Goal: Information Seeking & Learning: Learn about a topic

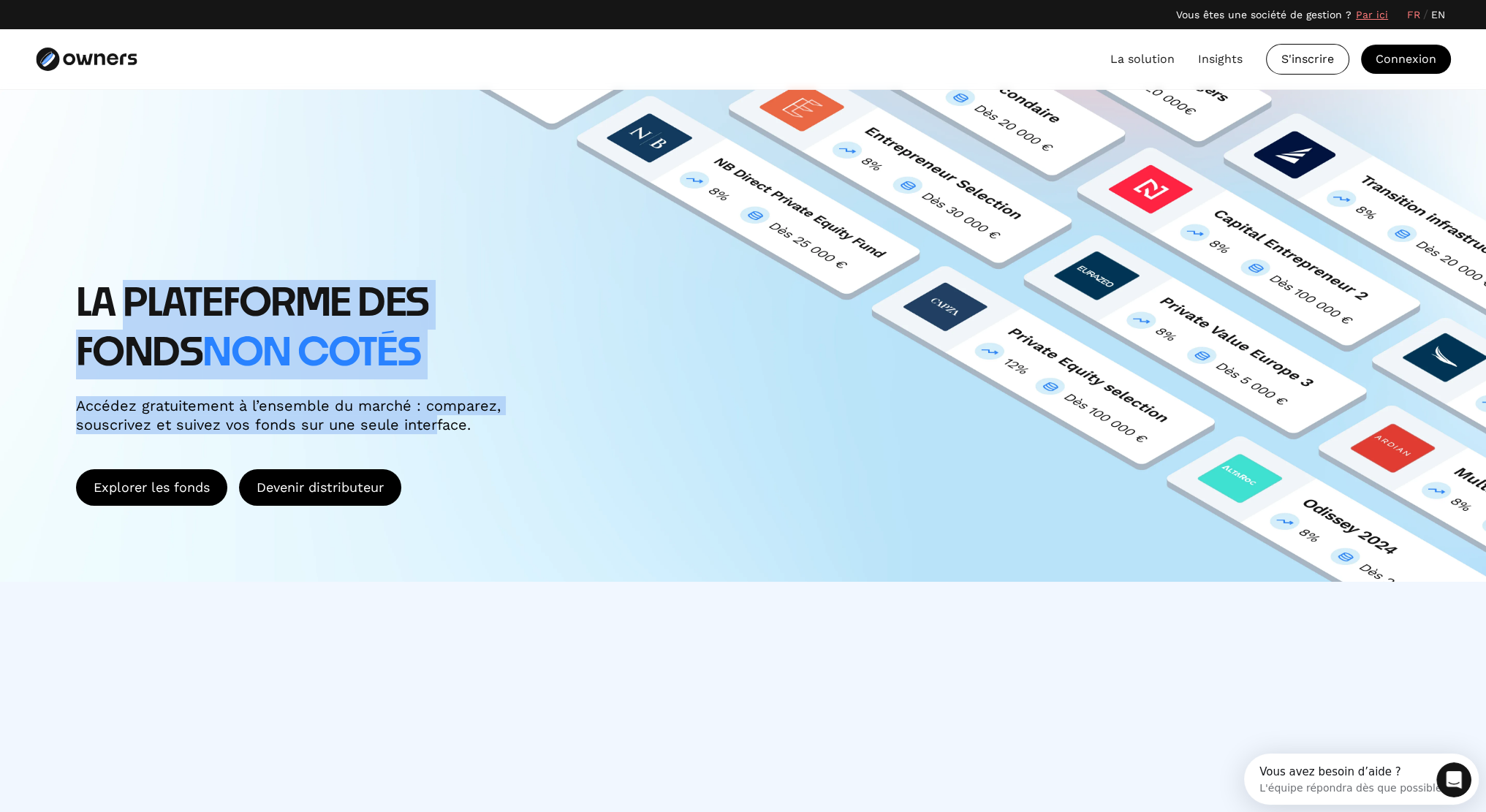
drag, startPoint x: 170, startPoint y: 340, endPoint x: 430, endPoint y: 426, distance: 273.9
click at [430, 426] on div "LA PLATEFORME DES FONDS non cotés Accédez gratuitement à l’ensemble du marché :…" at bounding box center [743, 336] width 1486 height 492
drag, startPoint x: 539, startPoint y: 459, endPoint x: 108, endPoint y: 236, distance: 485.3
click at [108, 236] on div "LA PLATEFORME DES FONDS non cotés Accédez gratuitement à l’ensemble du marché :…" at bounding box center [743, 336] width 1486 height 492
click at [131, 248] on div "LA PLATEFORME DES FONDS non cotés Accédez gratuitement à l’ensemble du marché :…" at bounding box center [743, 336] width 1486 height 492
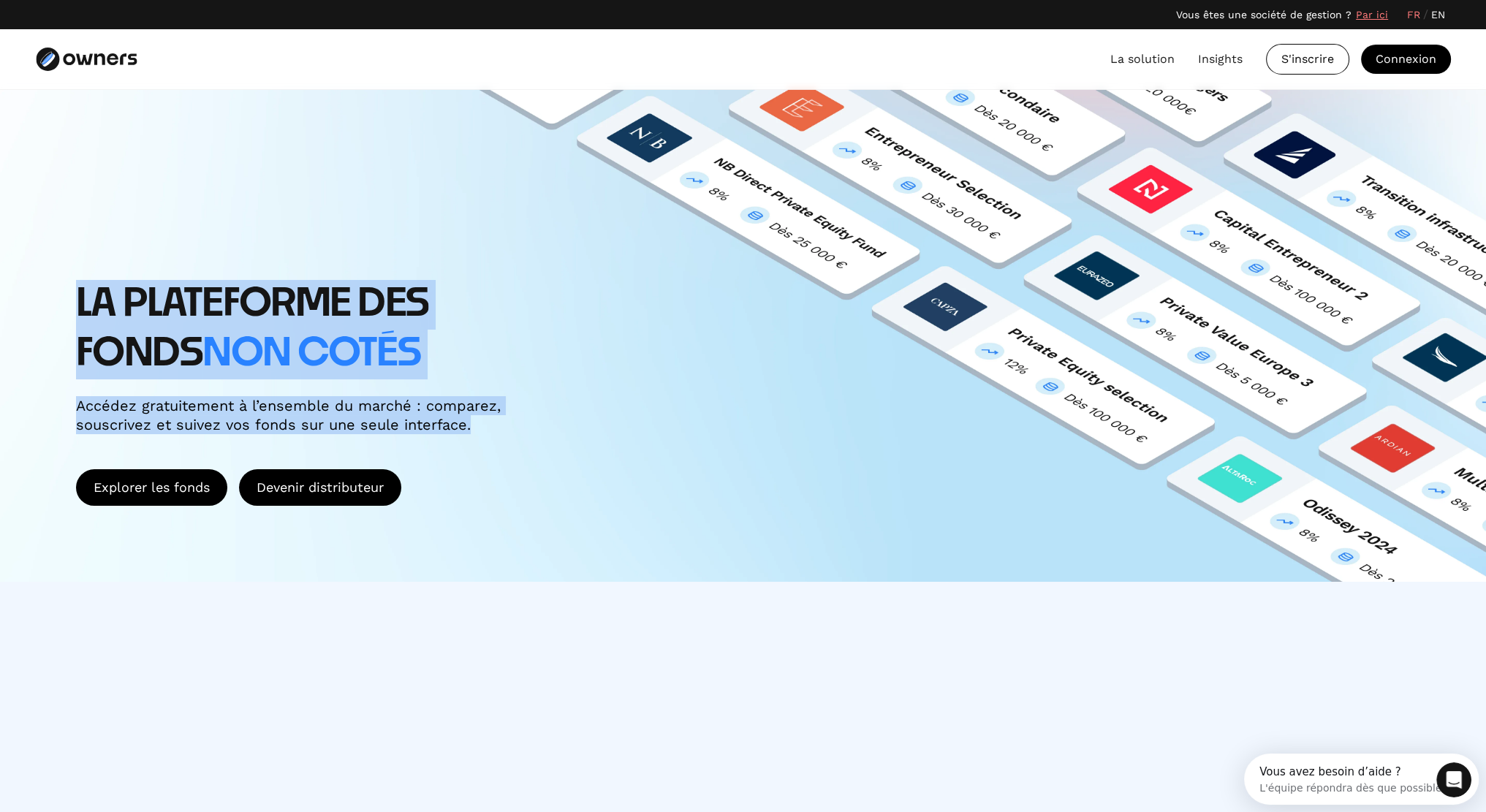
drag, startPoint x: 81, startPoint y: 289, endPoint x: 524, endPoint y: 425, distance: 463.4
click at [524, 425] on div "LA PLATEFORME DES FONDS non cotés Accédez gratuitement à l’ensemble du marché :…" at bounding box center [443, 357] width 734 height 154
drag, startPoint x: 527, startPoint y: 429, endPoint x: -172, endPoint y: 184, distance: 740.7
click at [0, 184] on html "Vous êtes une société de gestion ? Par ici FR / EN FR / EN La solution Insights…" at bounding box center [743, 406] width 1486 height 812
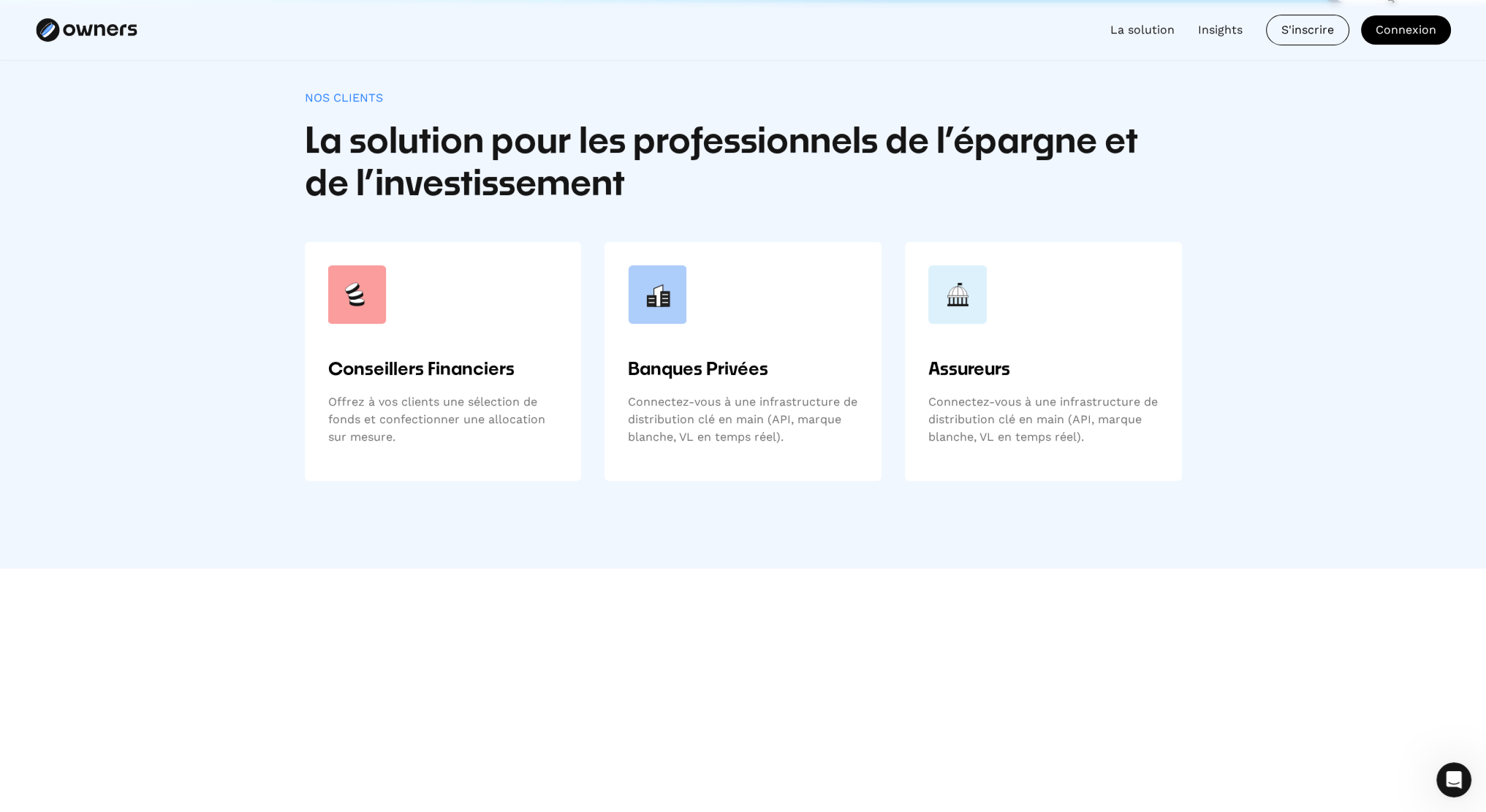
scroll to position [584, 0]
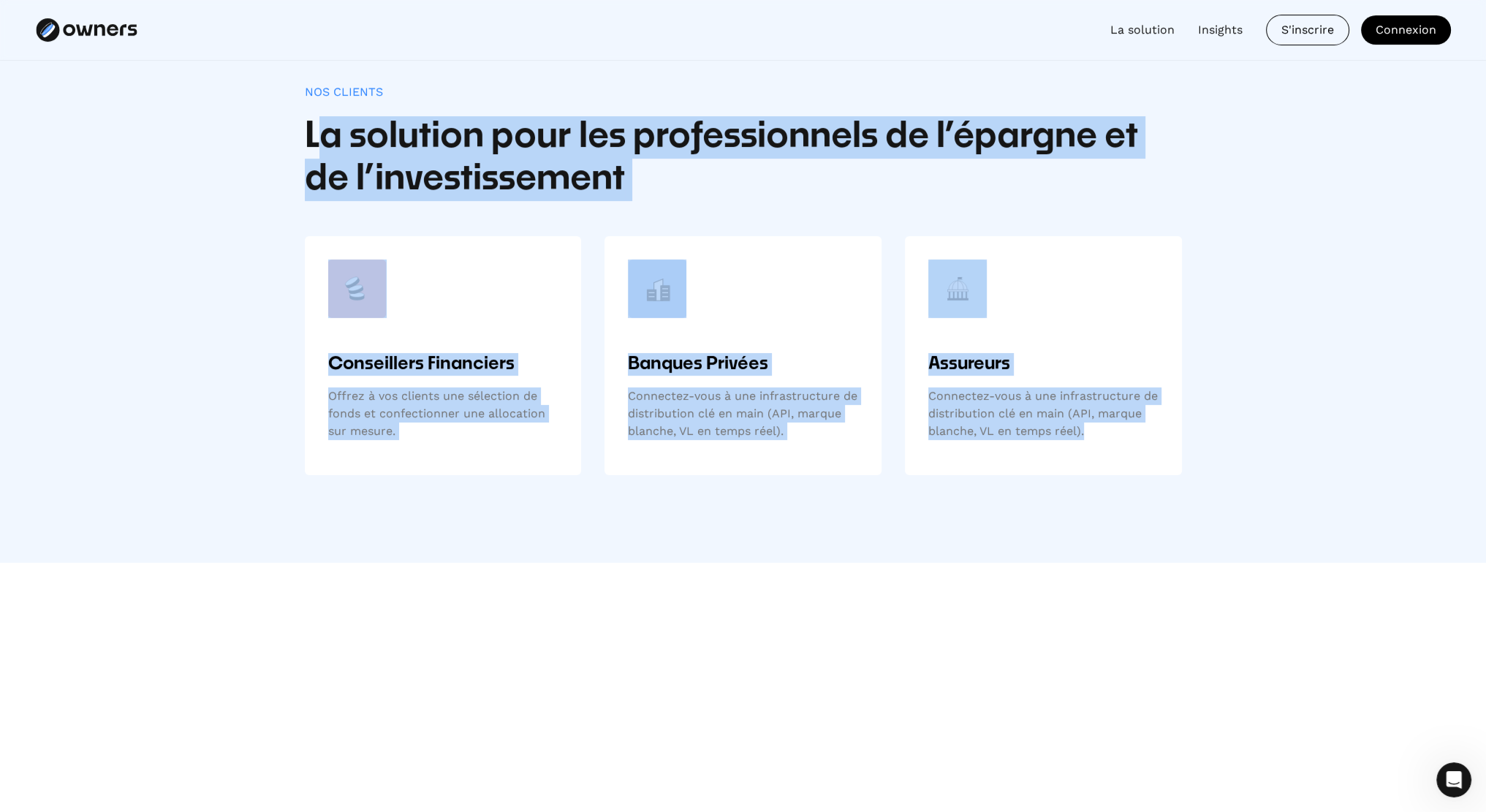
drag, startPoint x: 330, startPoint y: 152, endPoint x: 1269, endPoint y: 535, distance: 1014.1
click at [1268, 537] on div "Nos clients La solution pour les professionnels de l’épargne et de l’investisse…" at bounding box center [743, 280] width 1486 height 566
click at [1271, 534] on div "Nos clients La solution pour les professionnels de l’épargne et de l’investisse…" at bounding box center [743, 280] width 1486 height 566
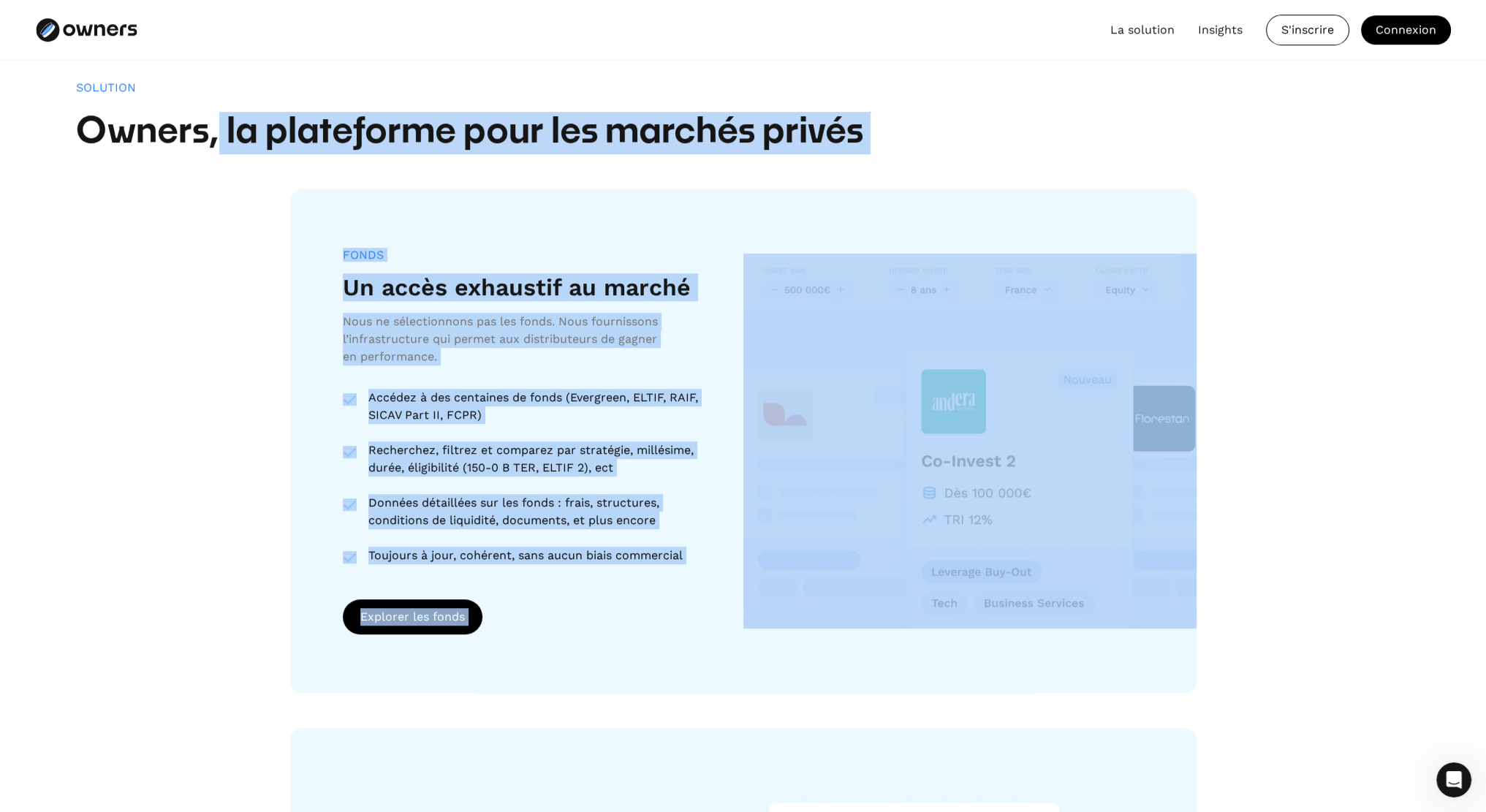
drag, startPoint x: 215, startPoint y: 310, endPoint x: 1254, endPoint y: 532, distance: 1062.5
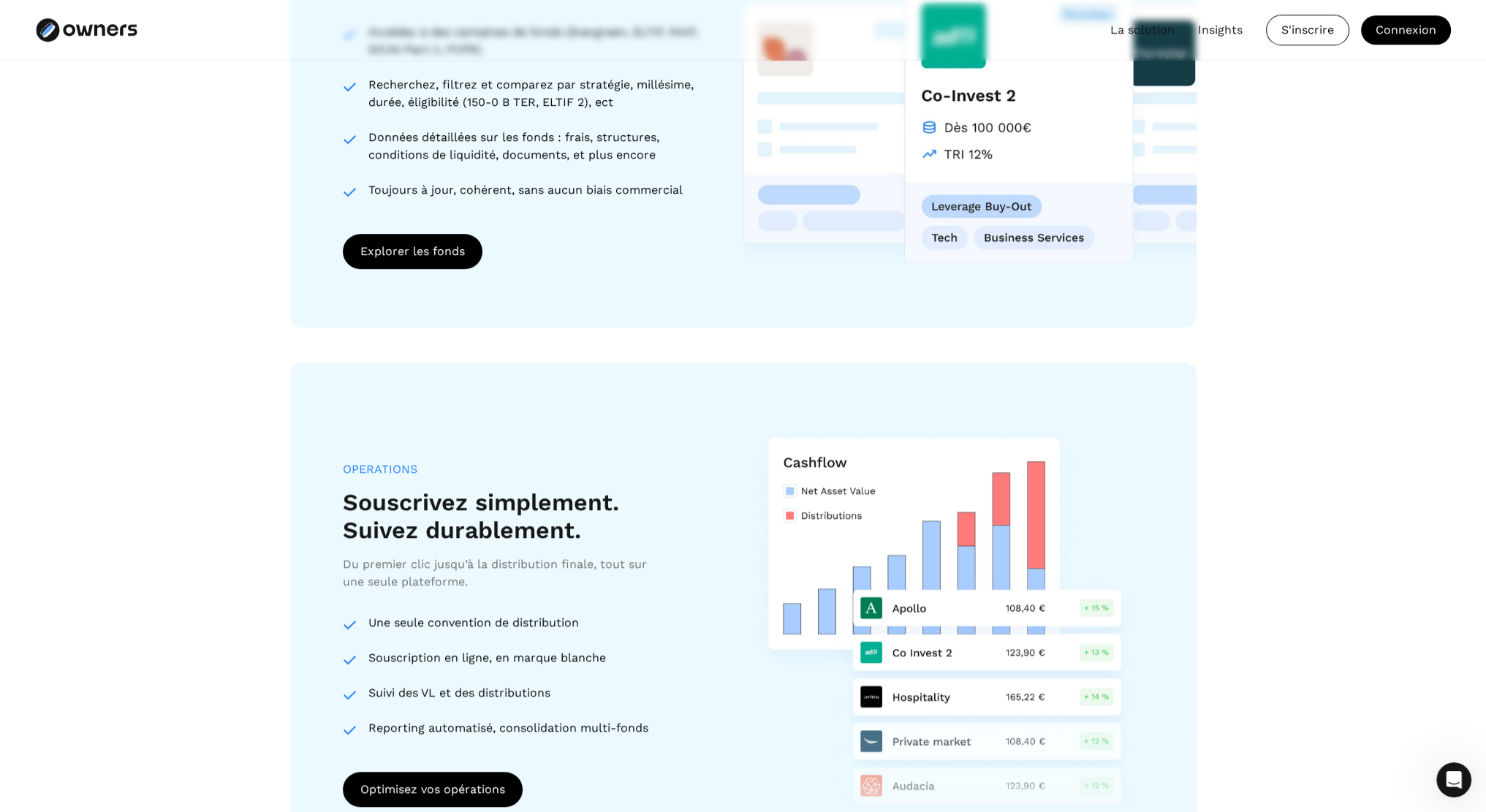
scroll to position [1535, 0]
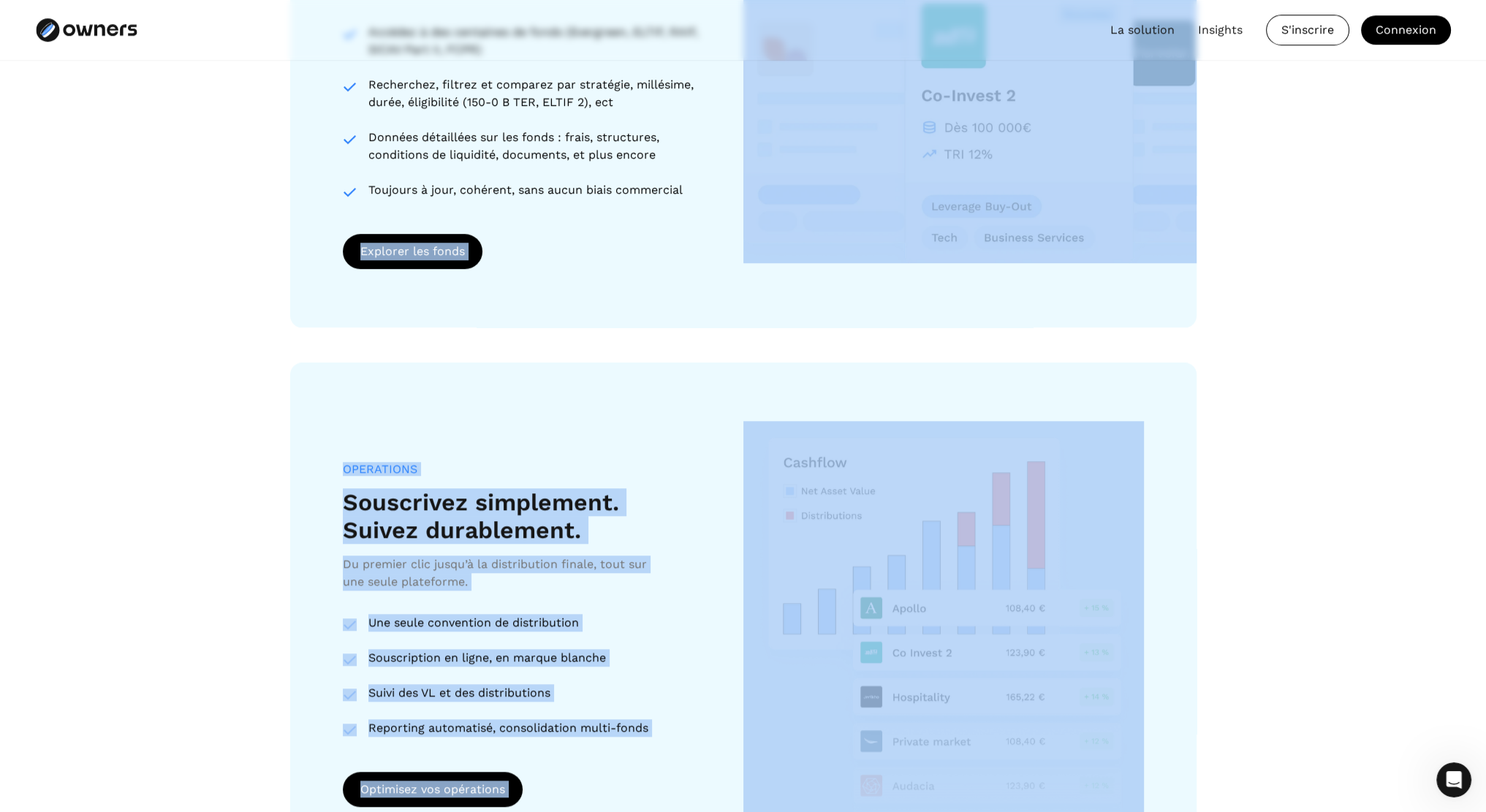
drag, startPoint x: 250, startPoint y: 312, endPoint x: 1459, endPoint y: 636, distance: 1251.7
click at [1459, 636] on section "Solution Owners, la plateforme pour les marchés privés FONDS Un accès exhaustif…" at bounding box center [743, 628] width 1486 height 2032
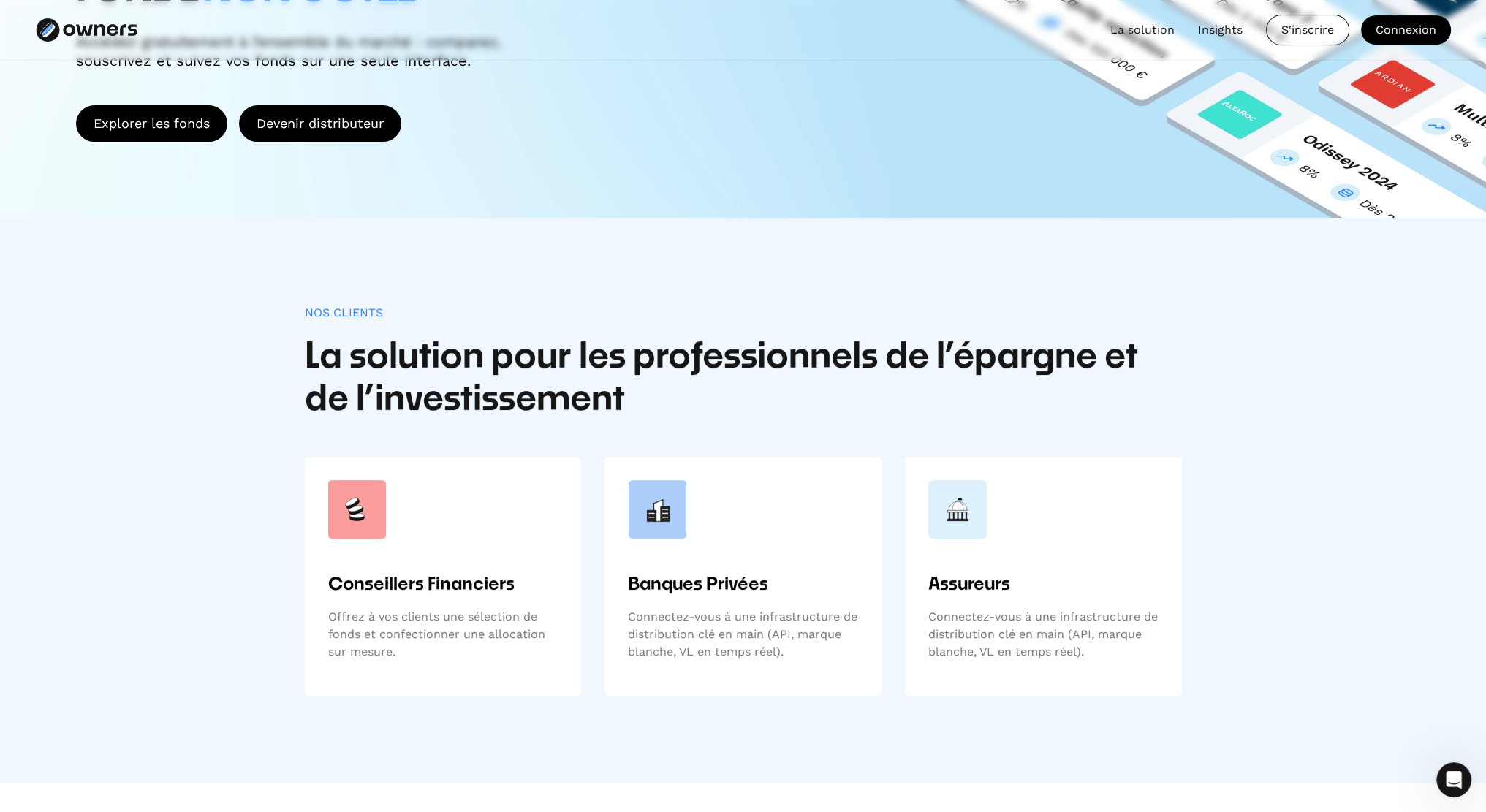
scroll to position [0, 0]
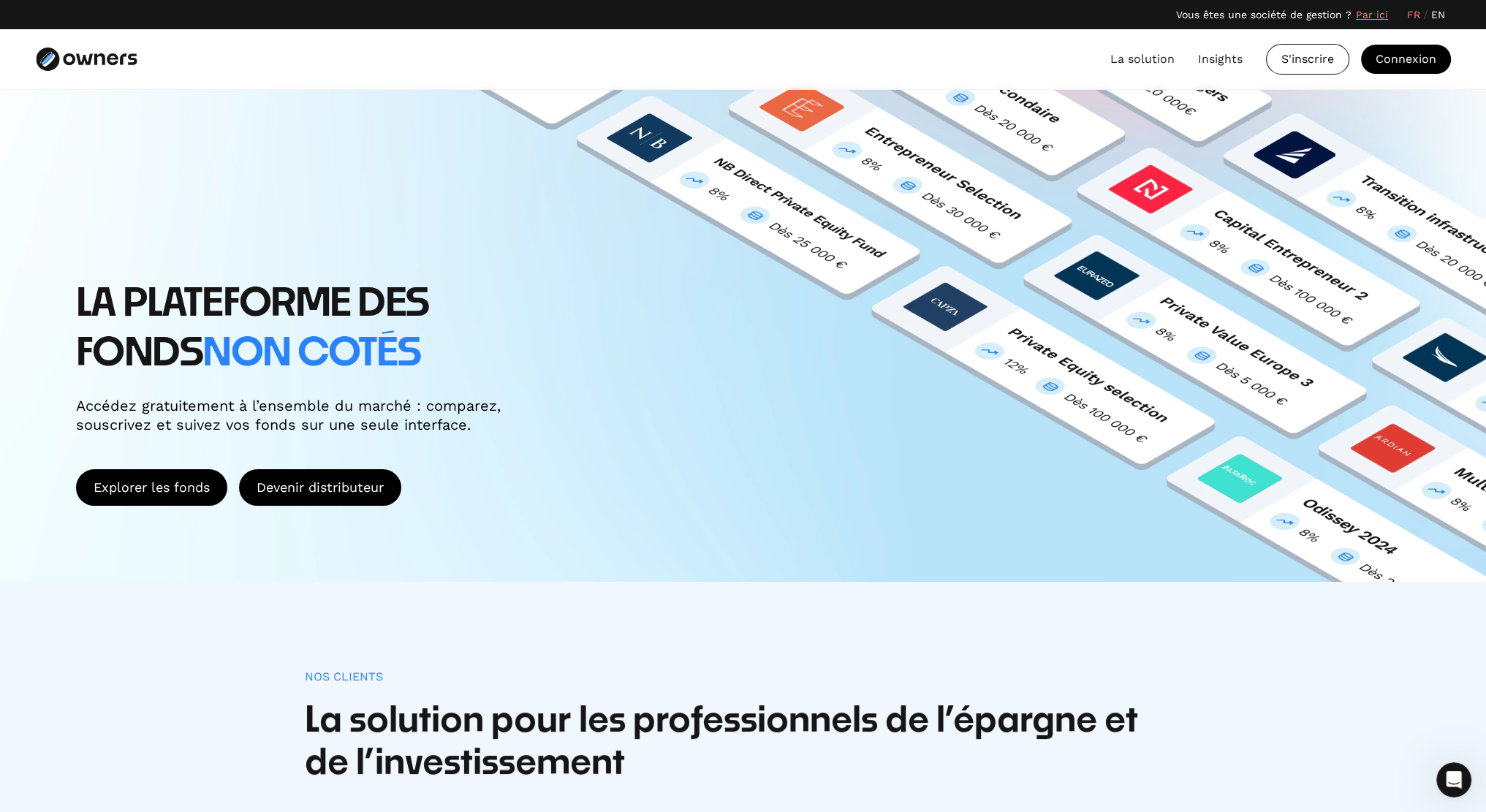
click at [1149, 61] on link "La solution" at bounding box center [1142, 60] width 64 height 18
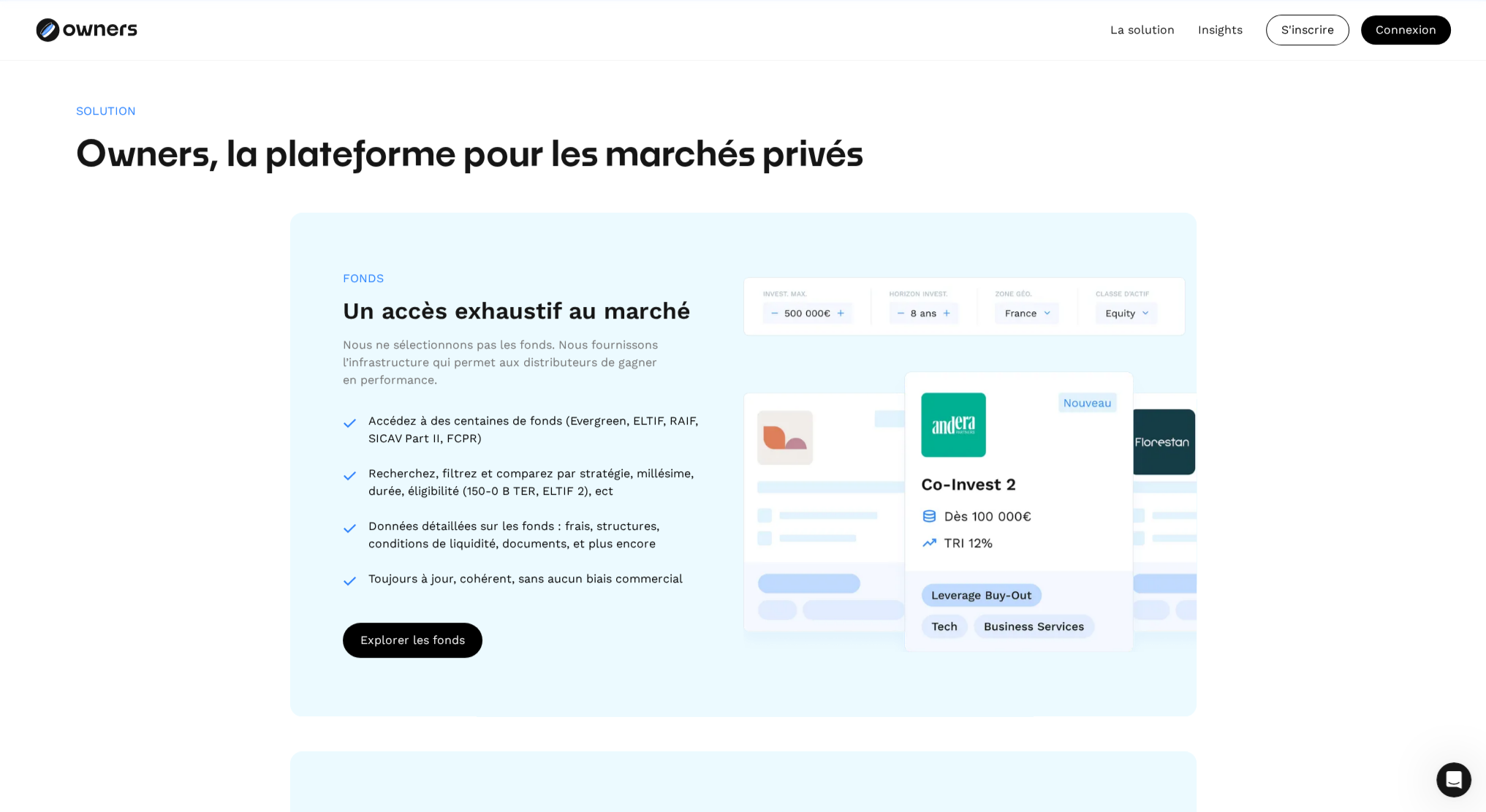
scroll to position [1147, 0]
click at [446, 645] on div "Explorer les fonds" at bounding box center [412, 640] width 104 height 18
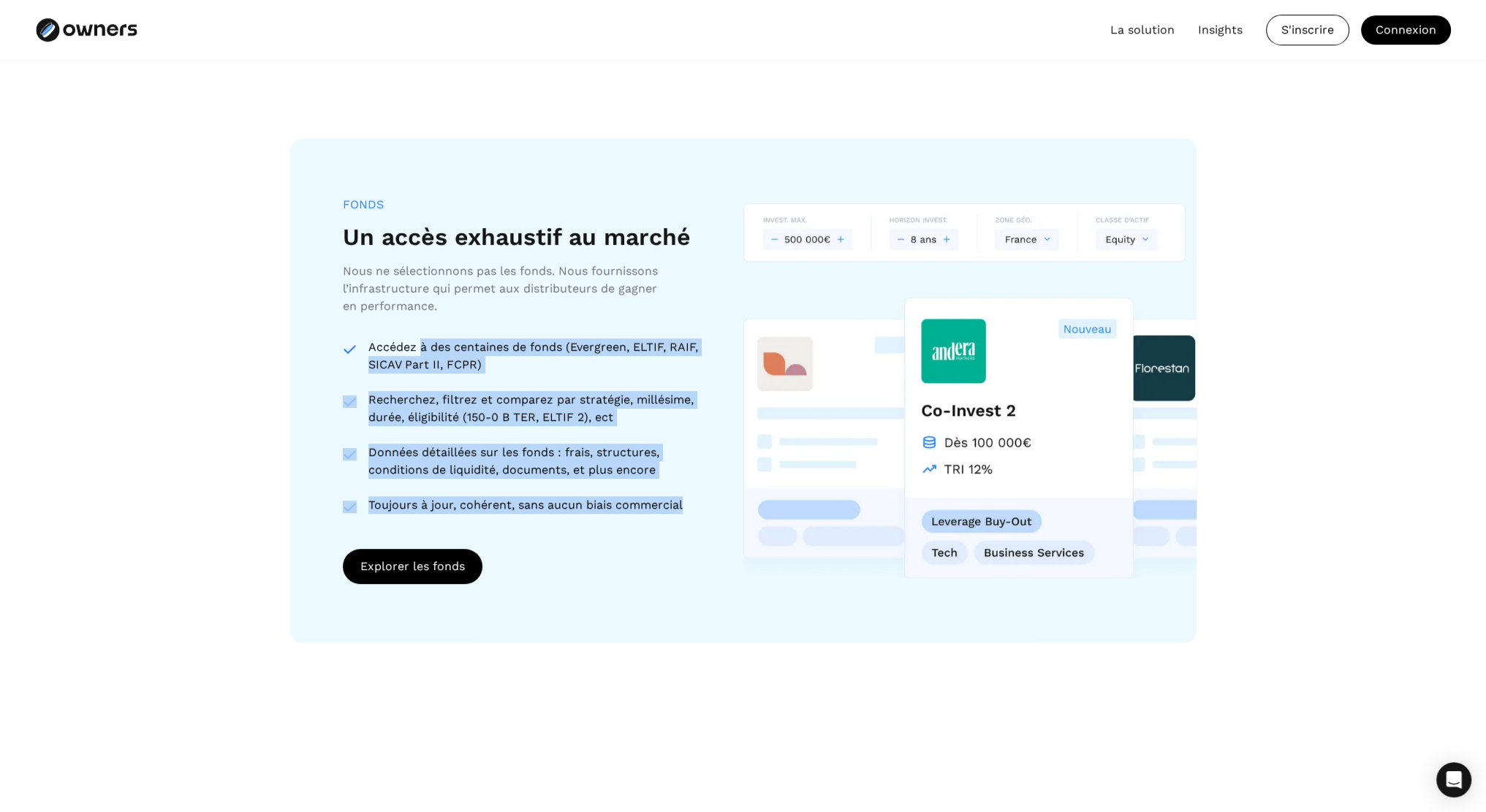
drag, startPoint x: 421, startPoint y: 328, endPoint x: 698, endPoint y: 537, distance: 347.0
click at [698, 537] on div "FONDS Un accès exhaustif au marché Nous ne sélectionnons pas les fonds. Nous fo…" at bounding box center [526, 391] width 366 height 387
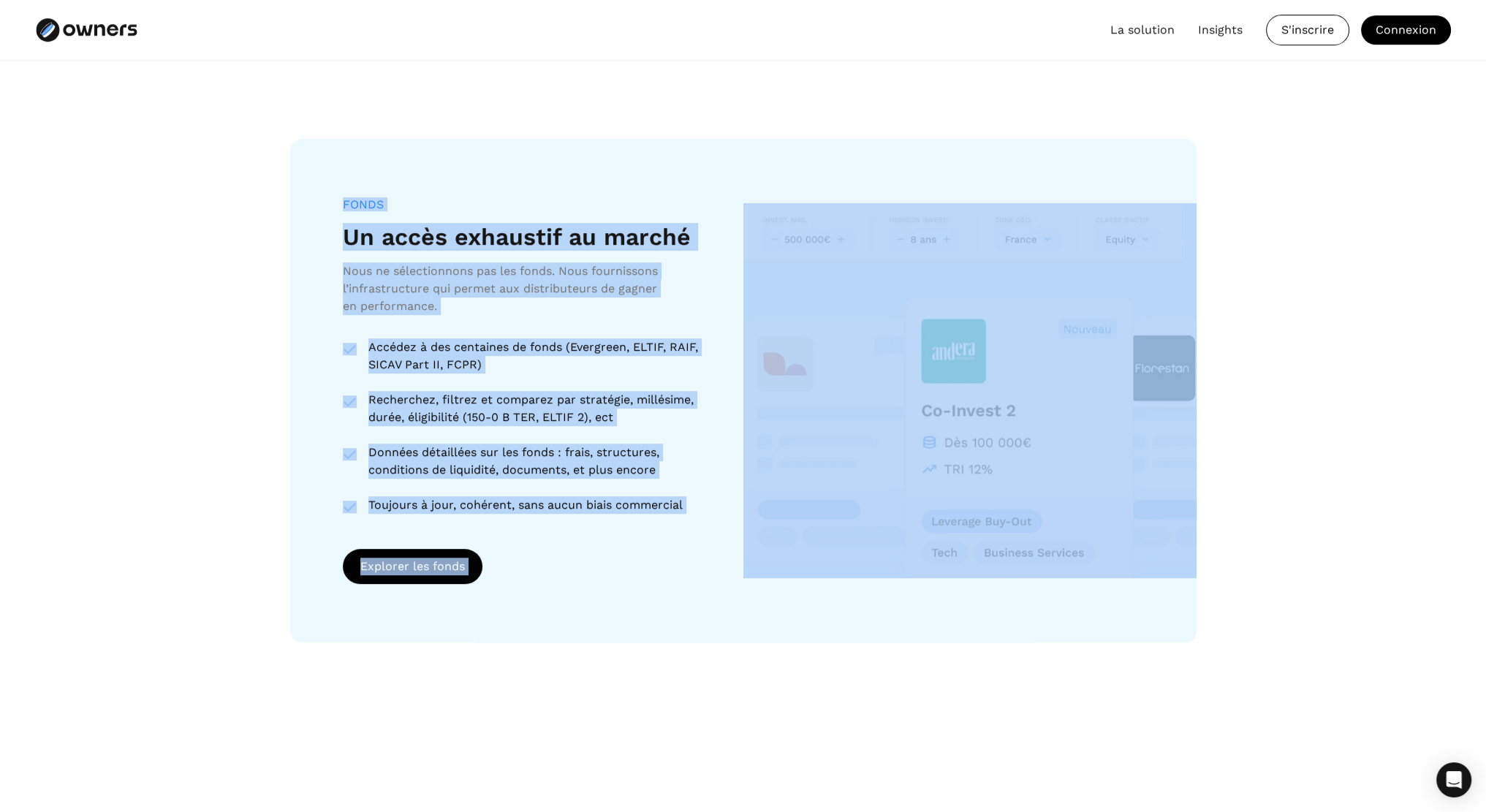
drag, startPoint x: 732, startPoint y: 534, endPoint x: 330, endPoint y: 206, distance: 518.8
click at [330, 206] on div "FONDS Un accès exhaustif au marché Nous ne sélectionnons pas les fonds. Nous fo…" at bounding box center [743, 391] width 907 height 504
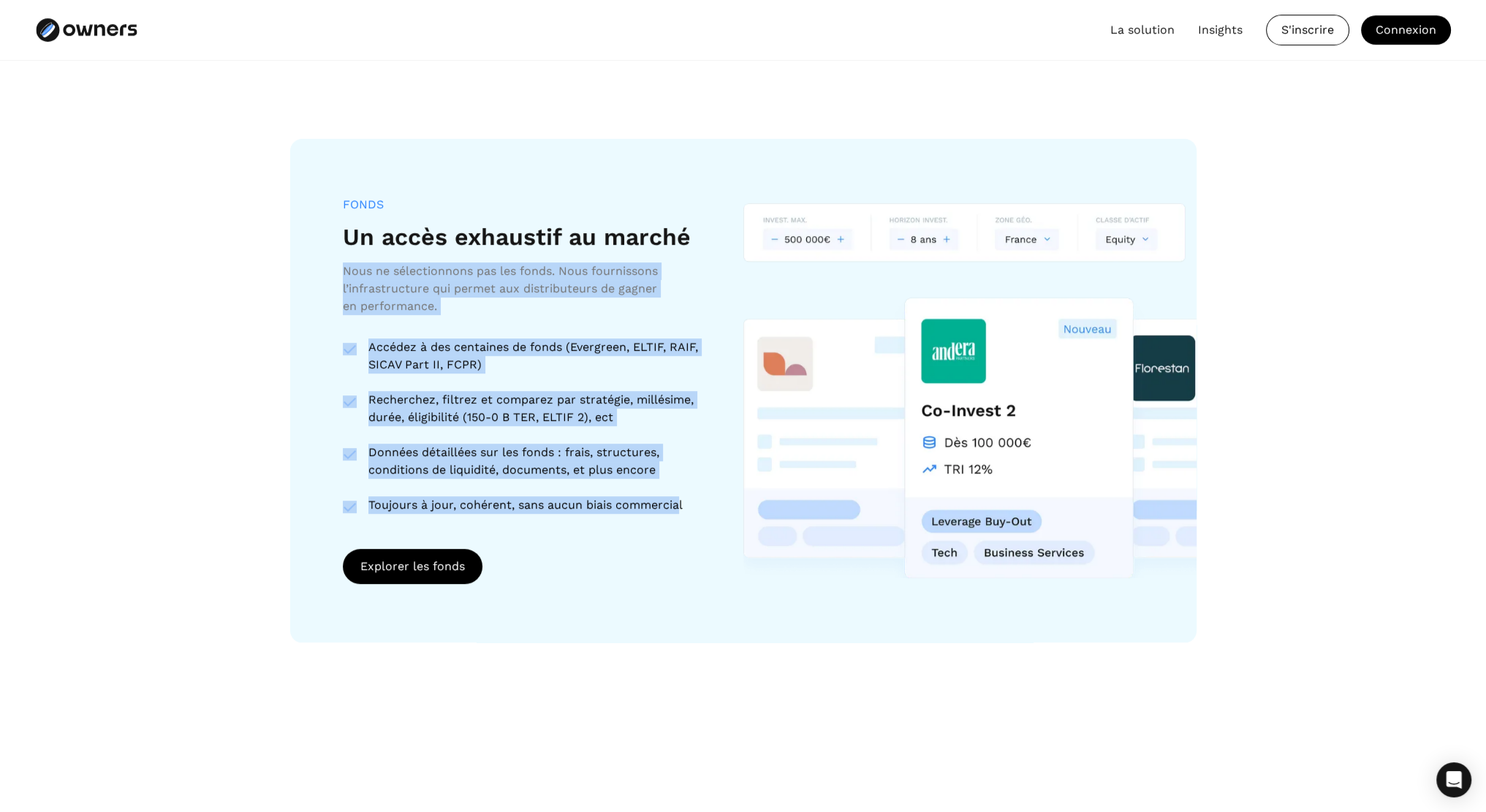
drag, startPoint x: 342, startPoint y: 275, endPoint x: 702, endPoint y: 514, distance: 432.1
click at [683, 510] on div "FONDS Un accès exhaustif au marché Nous ne sélectionnons pas les fonds. Nous fo…" at bounding box center [743, 391] width 907 height 504
click at [704, 514] on div "FONDS Un accès exhaustif au marché Nous ne sélectionnons pas les fonds. Nous fo…" at bounding box center [526, 391] width 366 height 387
drag, startPoint x: 704, startPoint y: 514, endPoint x: 299, endPoint y: 186, distance: 521.2
click at [299, 186] on div "FONDS Un accès exhaustif au marché Nous ne sélectionnons pas les fonds. Nous fo…" at bounding box center [743, 391] width 907 height 504
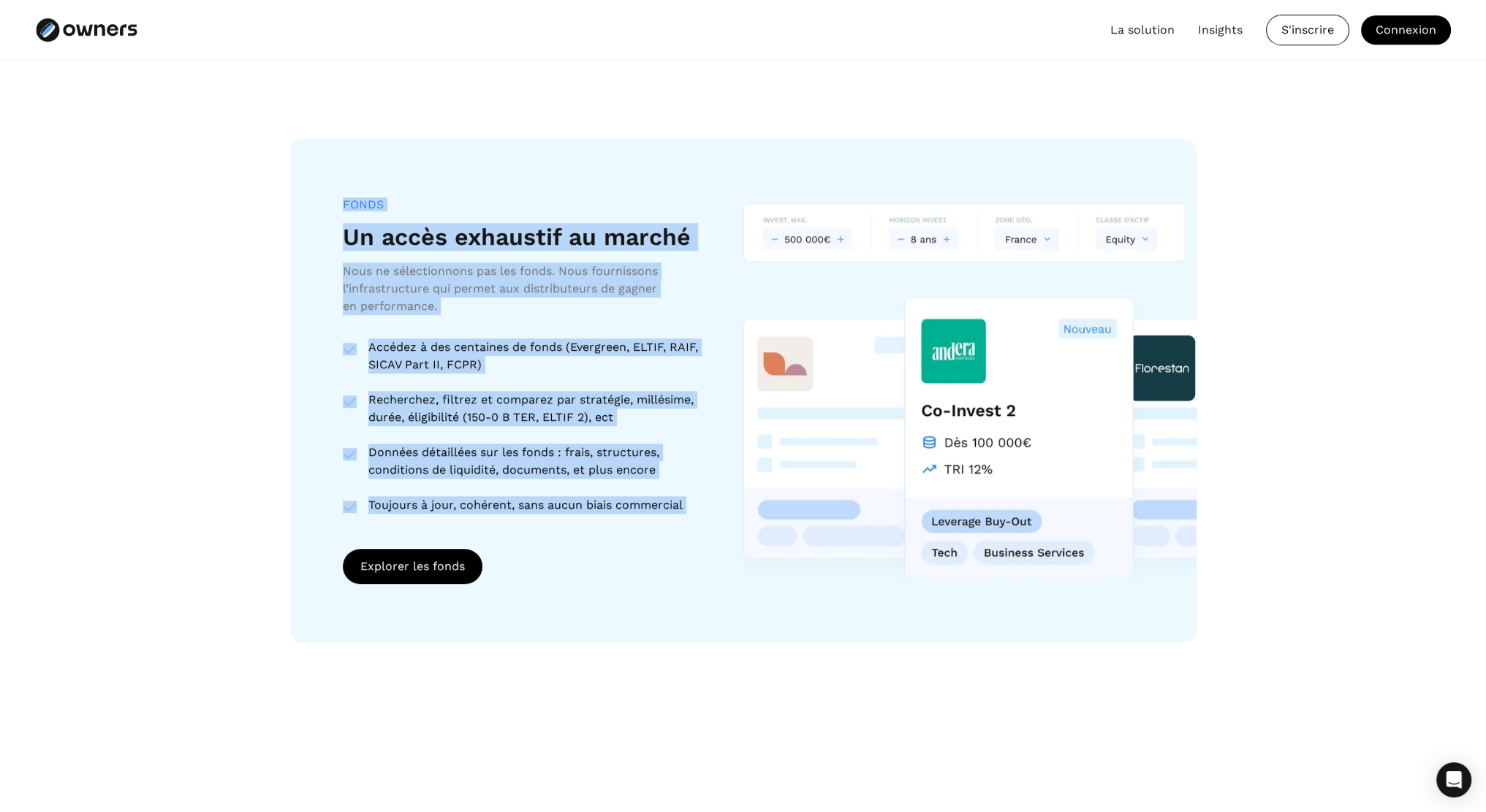
click at [336, 196] on div "FONDS Un accès exhaustif au marché Nous ne sélectionnons pas les fonds. Nous fo…" at bounding box center [743, 391] width 907 height 504
drag, startPoint x: 336, startPoint y: 196, endPoint x: 697, endPoint y: 519, distance: 484.4
click at [697, 519] on div "FONDS Un accès exhaustif au marché Nous ne sélectionnons pas les fonds. Nous fo…" at bounding box center [743, 391] width 907 height 504
click at [697, 519] on div "FONDS Un accès exhaustif au marché Nous ne sélectionnons pas les fonds. Nous fo…" at bounding box center [526, 391] width 366 height 387
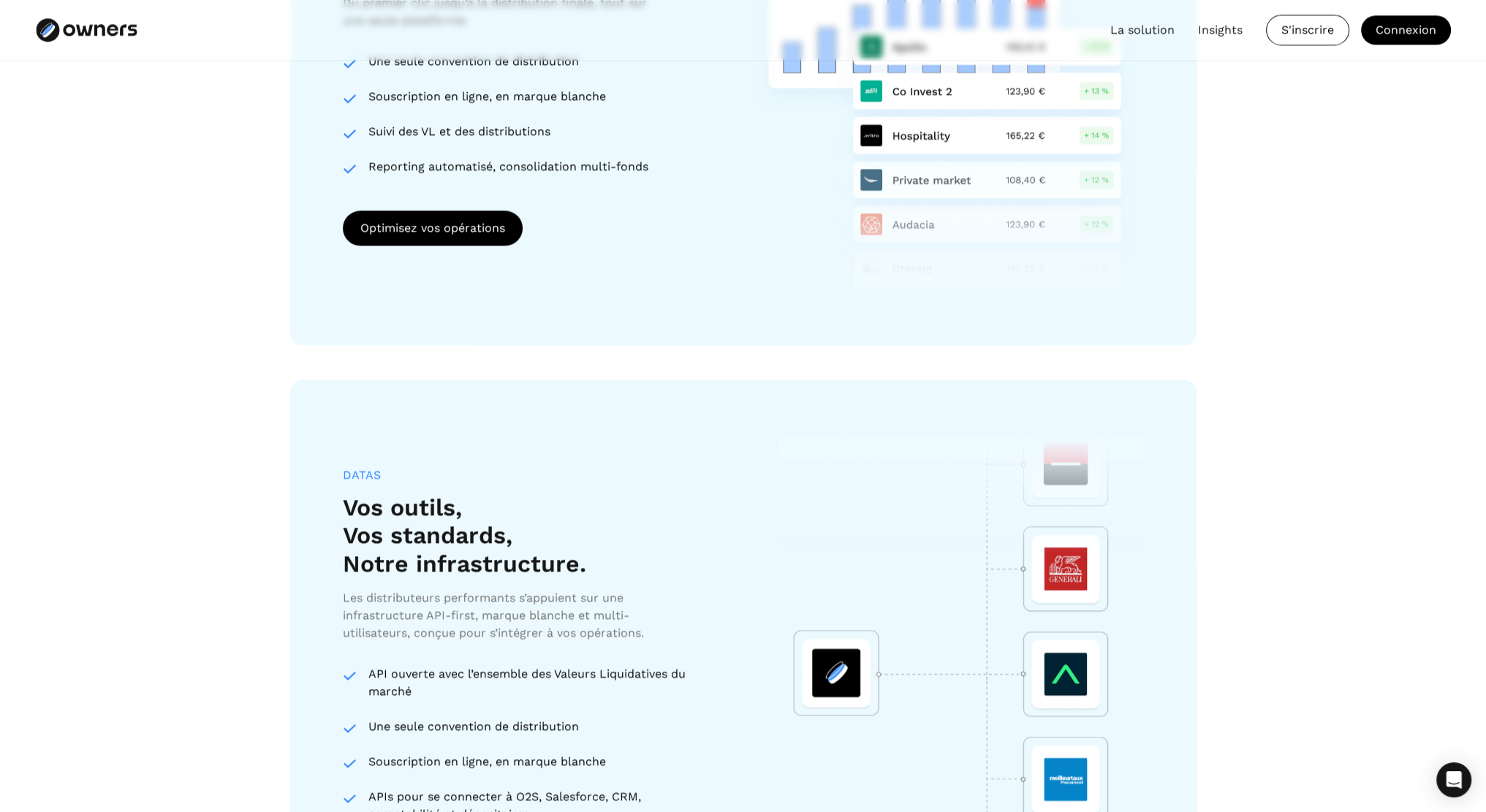
scroll to position [2170, 0]
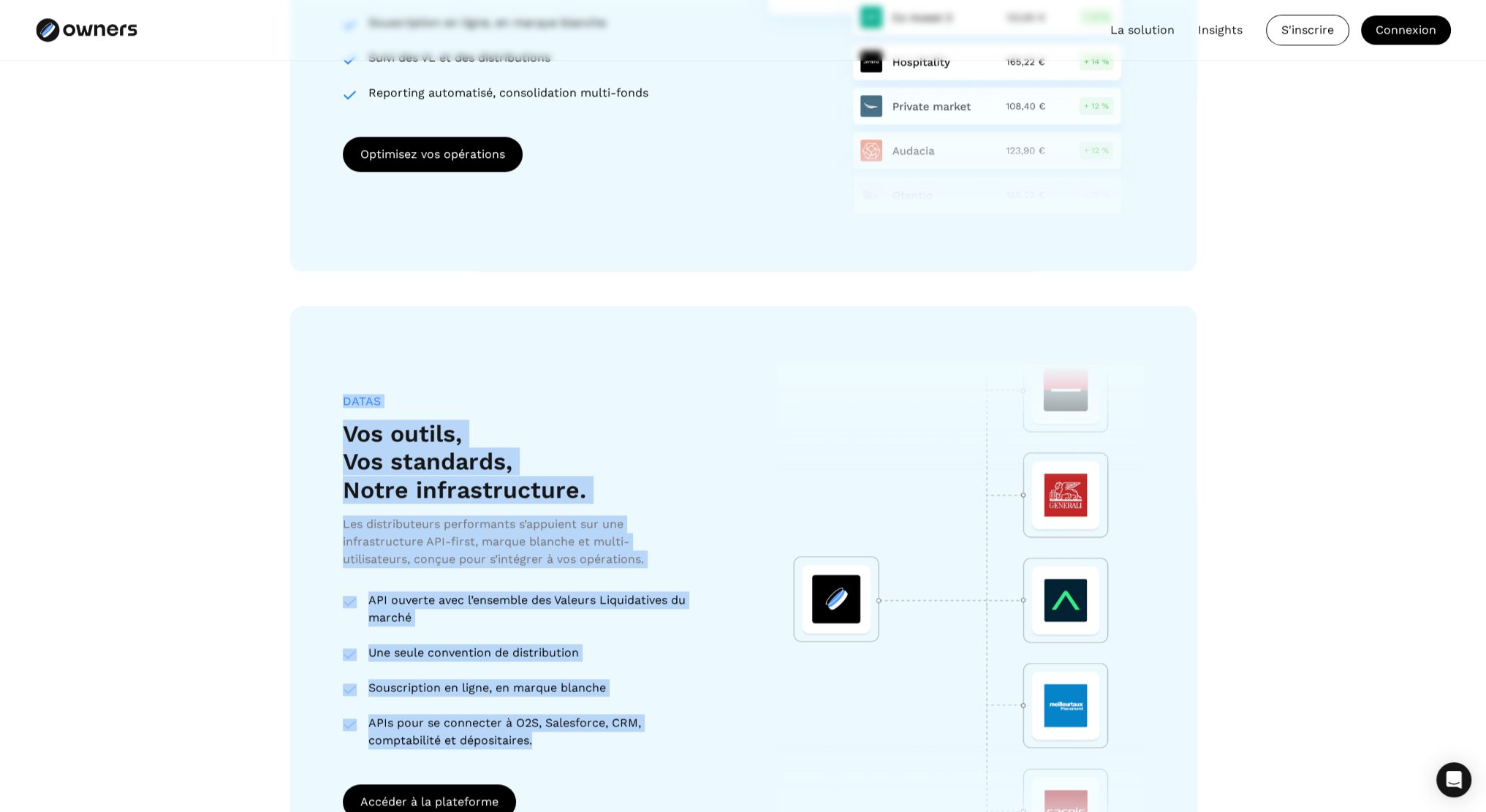
drag, startPoint x: 367, startPoint y: 395, endPoint x: 628, endPoint y: 741, distance: 433.4
click at [628, 741] on div "DATAS Vos outils, Vos standards, Notre infrastructure. Les distributeurs perfor…" at bounding box center [743, 606] width 907 height 601
click at [628, 741] on div "APIs pour se connecter à O2S, Salesforce, CRM, comptabilité et dépositaires." at bounding box center [538, 731] width 339 height 35
drag, startPoint x: 628, startPoint y: 741, endPoint x: 361, endPoint y: 348, distance: 475.1
click at [361, 348] on div "DATAS Vos outils, Vos standards, Notre infrastructure. Les distributeurs perfor…" at bounding box center [743, 606] width 907 height 601
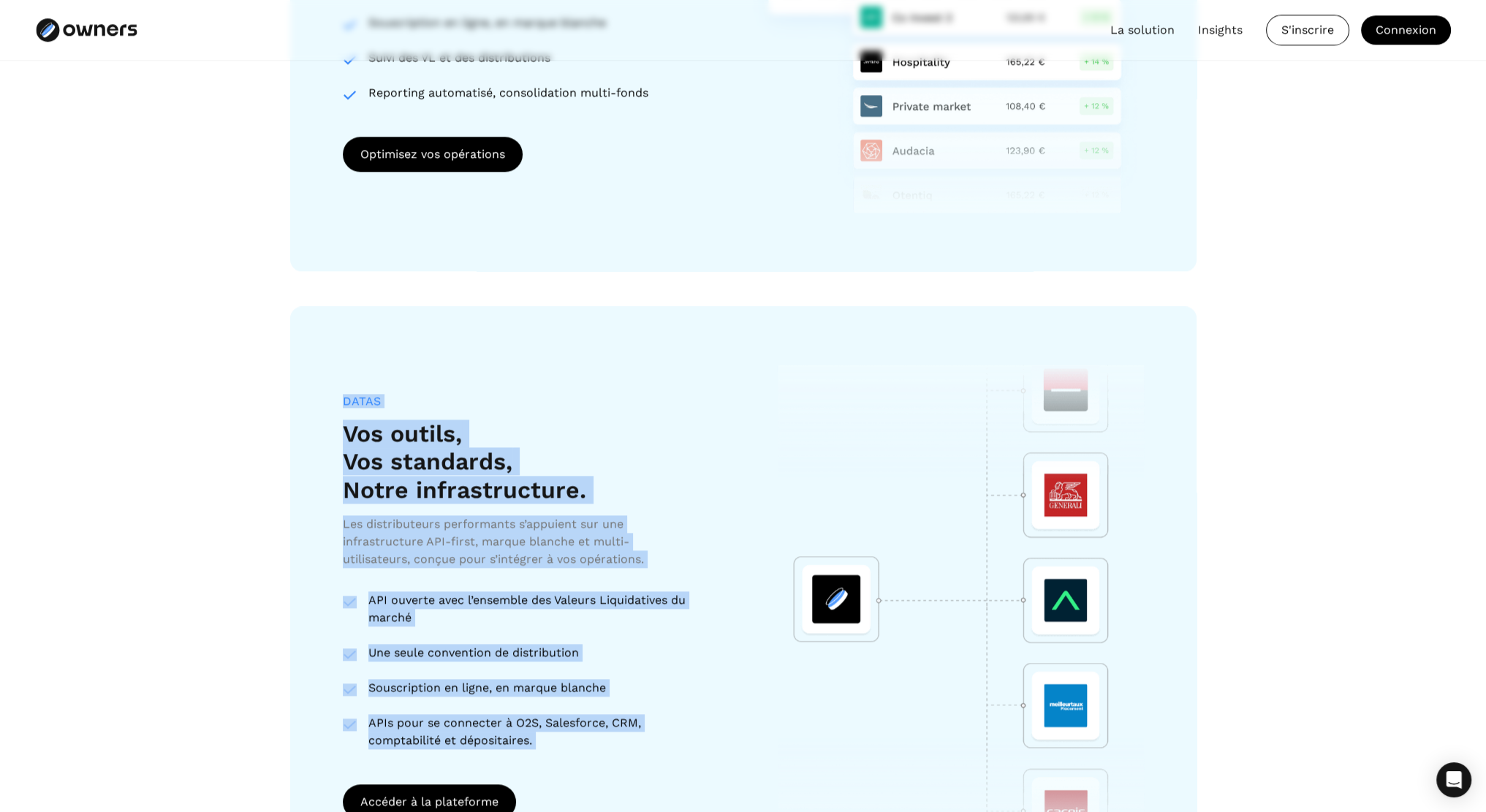
click at [361, 348] on div "DATAS Vos outils, Vos standards, Notre infrastructure. Les distributeurs perfor…" at bounding box center [743, 606] width 907 height 601
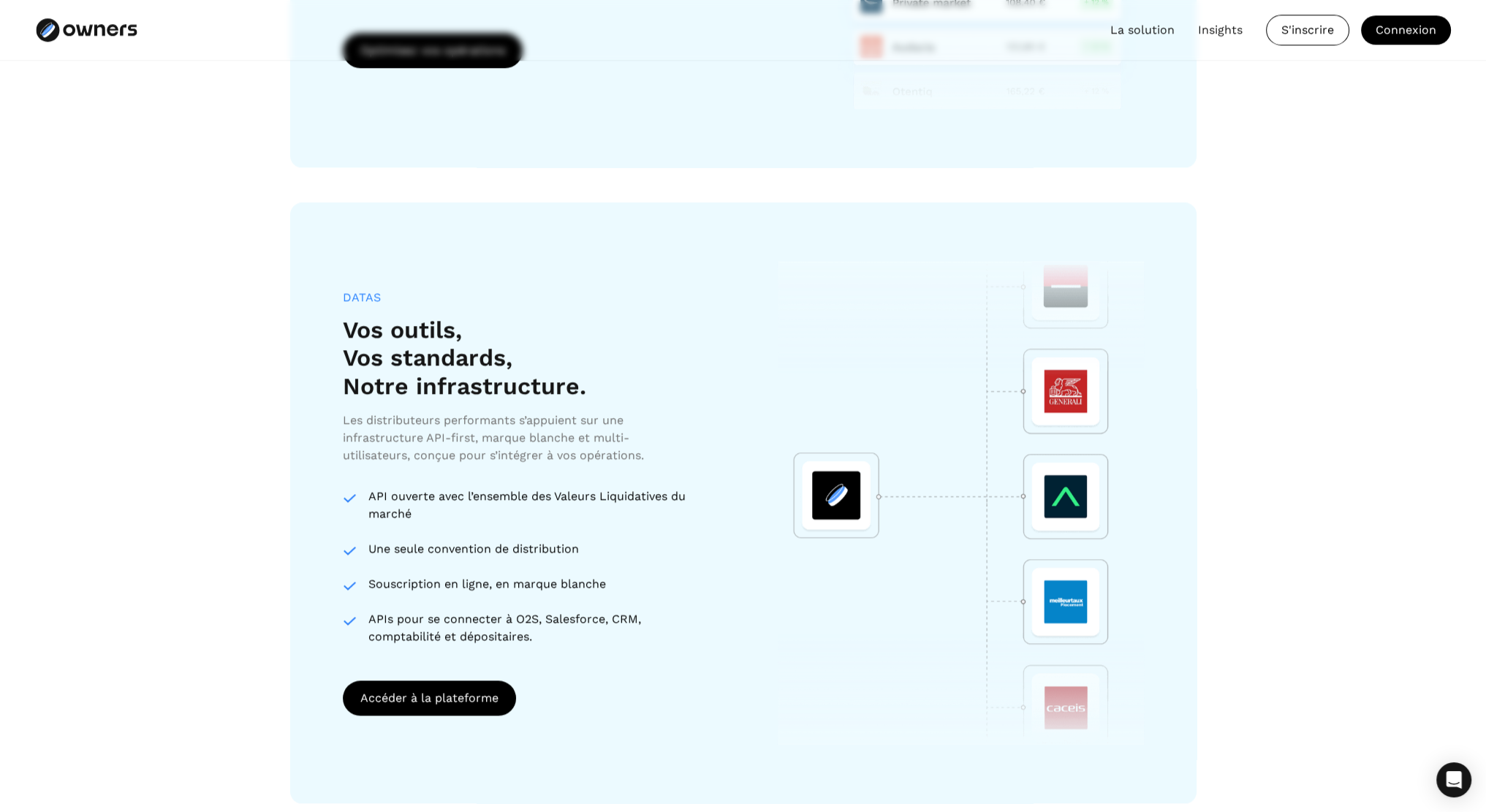
scroll to position [2316, 0]
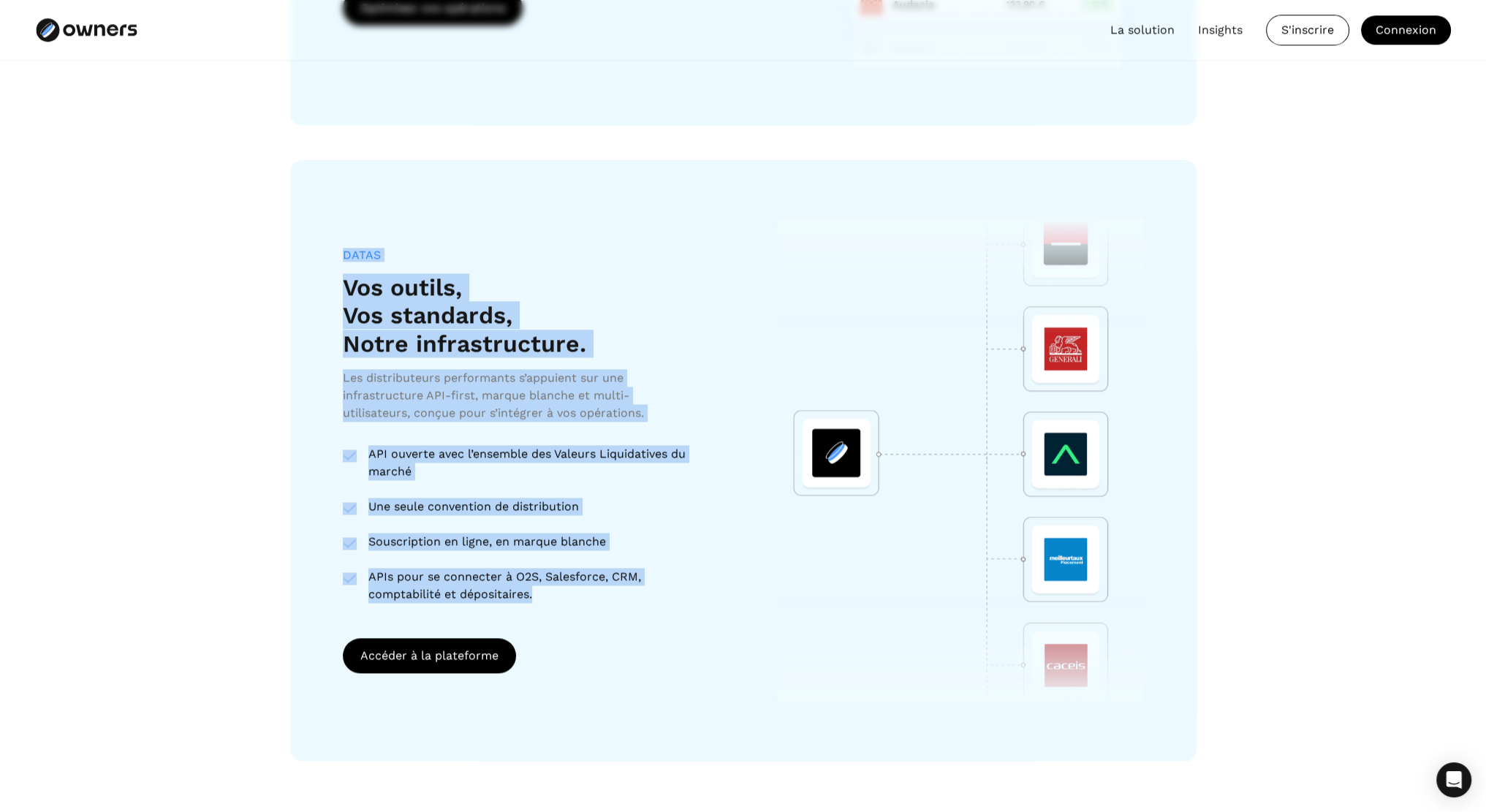
drag, startPoint x: 723, startPoint y: 608, endPoint x: 318, endPoint y: 265, distance: 530.7
click at [318, 265] on div "DATAS Vos outils, Vos standards, Notre infrastructure. Les distributeurs perfor…" at bounding box center [743, 460] width 907 height 601
drag, startPoint x: 336, startPoint y: 255, endPoint x: 600, endPoint y: 622, distance: 452.1
click at [600, 622] on div "DATAS Vos outils, Vos standards, Notre infrastructure. Les distributeurs perfor…" at bounding box center [743, 460] width 907 height 601
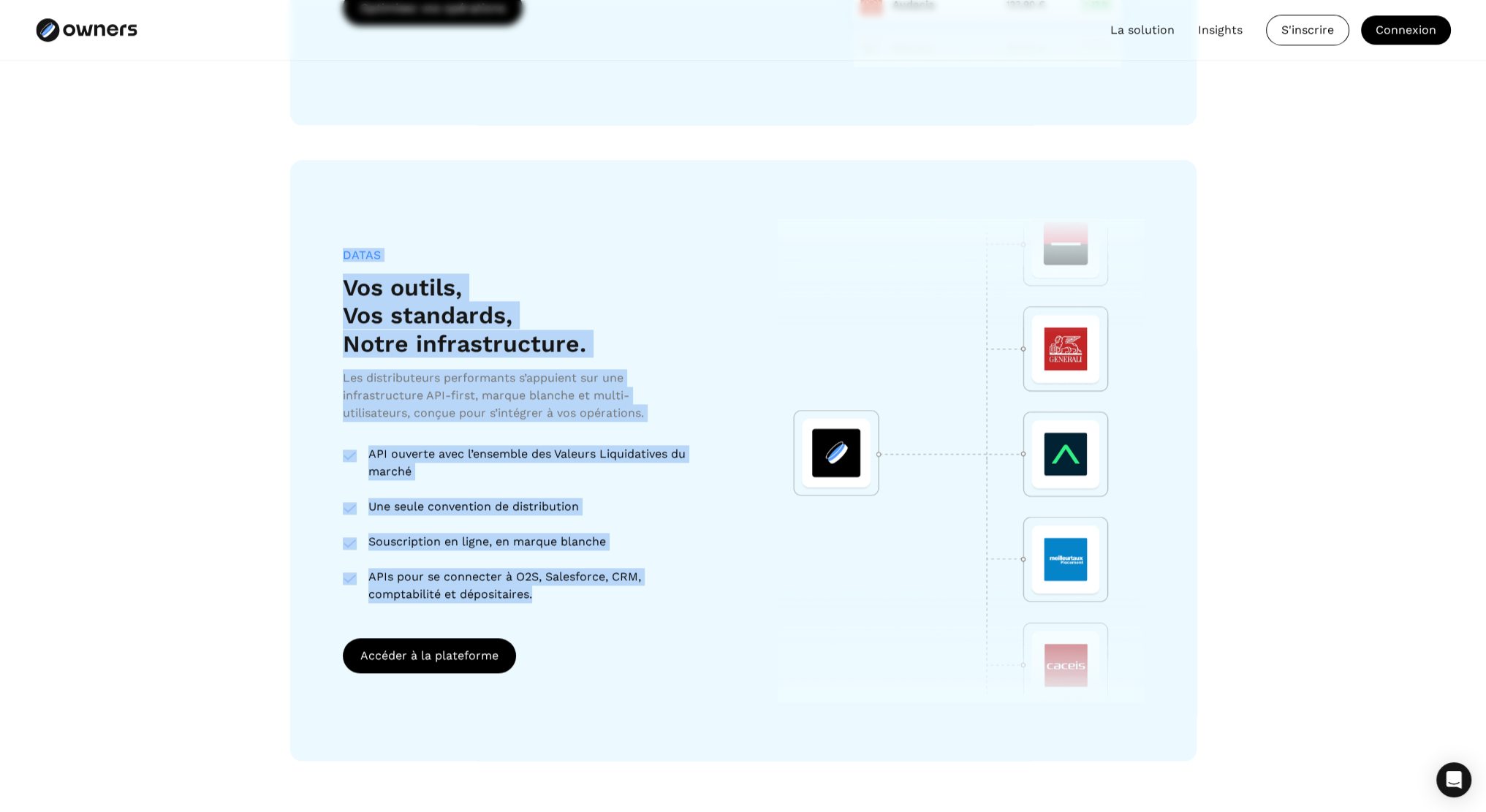
click at [600, 622] on div "DATAS Vos outils, Vos standards, Notre infrastructure. Les distributeurs perfor…" at bounding box center [526, 460] width 366 height 426
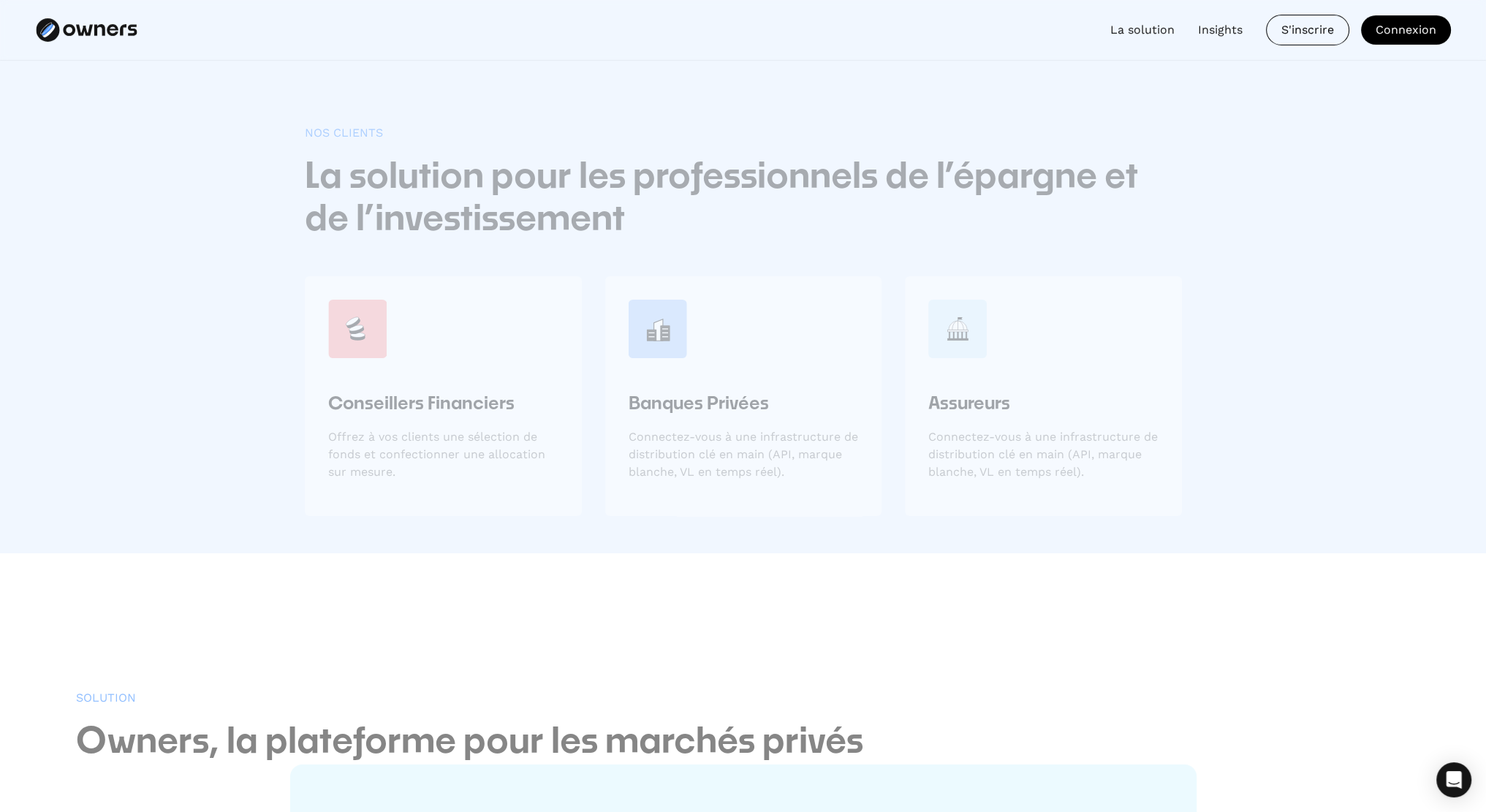
scroll to position [0, 0]
